Goal: Communication & Community: Share content

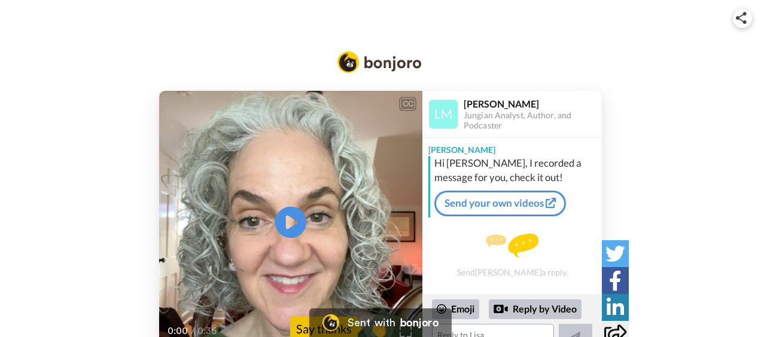
click at [292, 225] on icon "Play/Pause" at bounding box center [291, 222] width 32 height 57
click at [684, 306] on div "CC Play/Pause 0:35 / 0:35 👏 Say thanks [PERSON_NAME] Analyst, Author, and Podca…" at bounding box center [380, 222] width 761 height 263
click at [520, 206] on link "Send your own videos" at bounding box center [500, 203] width 132 height 25
click at [527, 311] on div "Reply by Video" at bounding box center [535, 310] width 93 height 20
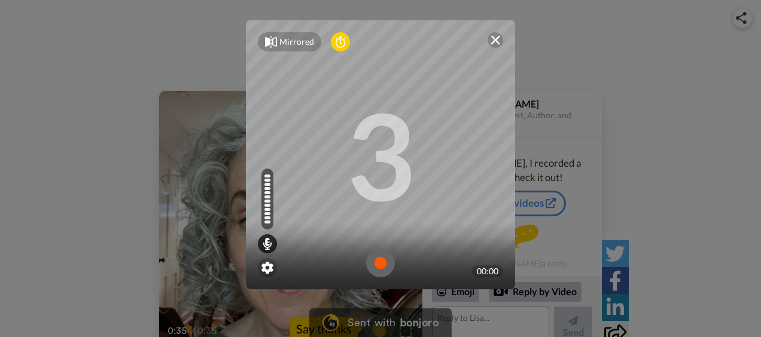
scroll to position [62, 0]
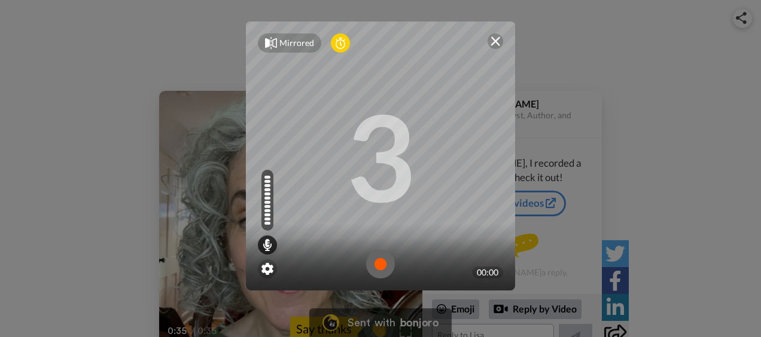
click at [371, 261] on img at bounding box center [380, 264] width 29 height 29
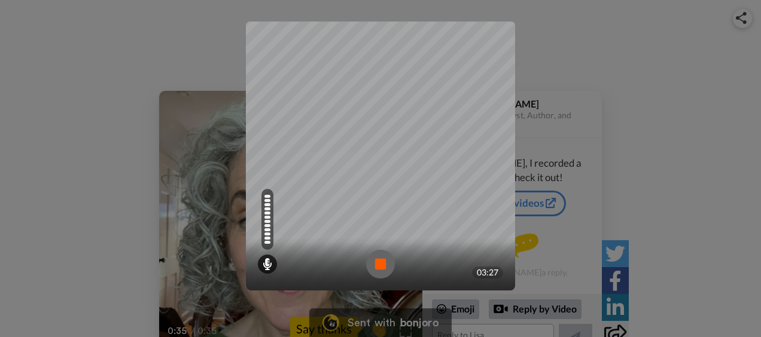
click at [373, 270] on img at bounding box center [380, 264] width 29 height 29
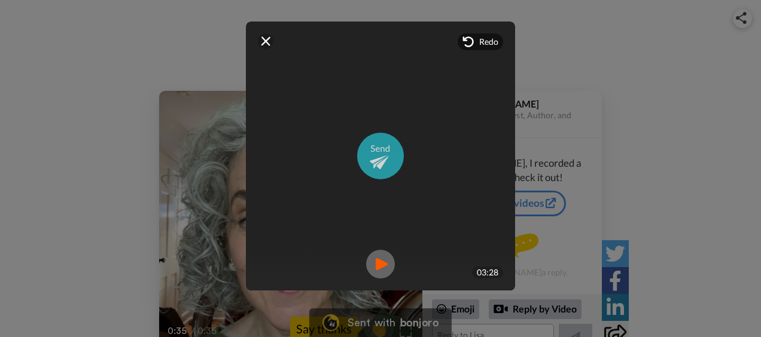
click at [380, 149] on img at bounding box center [380, 156] width 47 height 47
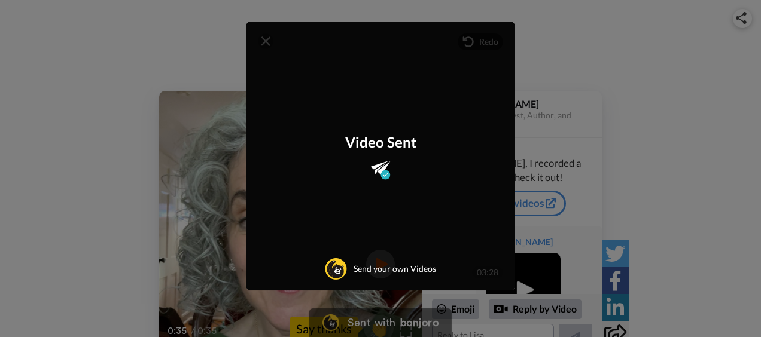
scroll to position [60, 0]
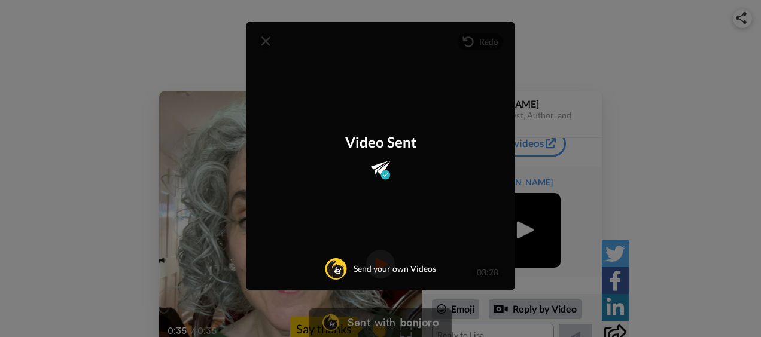
click at [627, 45] on div "Mirrored Redo 3 03:28 Video Sent Send your own Videos" at bounding box center [380, 168] width 761 height 337
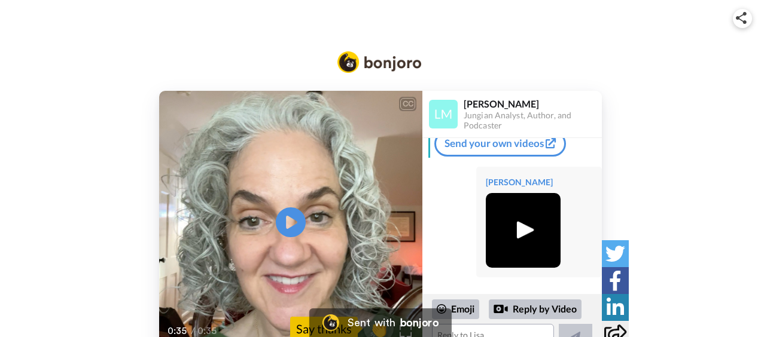
drag, startPoint x: 682, startPoint y: 86, endPoint x: 664, endPoint y: 97, distance: 21.2
click at [664, 97] on div "CC Play/Pause 0:35 / 0:35 👏 Say thanks [PERSON_NAME] Analyst, Author, and Podca…" at bounding box center [380, 193] width 761 height 320
click at [515, 233] on img at bounding box center [522, 230] width 33 height 33
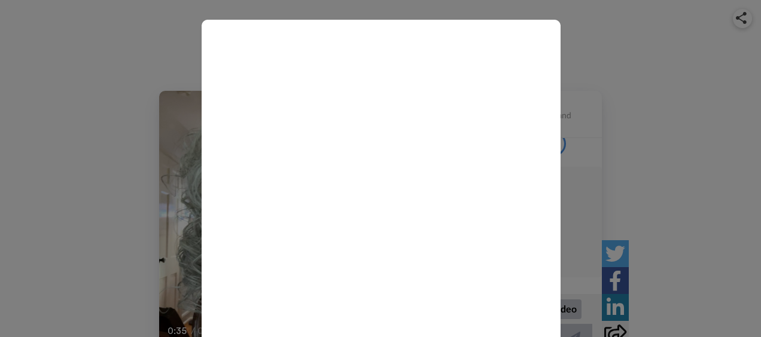
click at [367, 201] on icon at bounding box center [381, 200] width 32 height 32
click at [659, 78] on div "Play/Pause 3:28 / 3:28" at bounding box center [380, 168] width 761 height 337
